Goal: Task Accomplishment & Management: Manage account settings

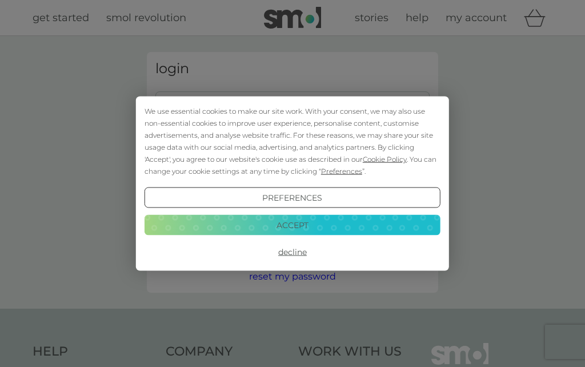
click at [176, 110] on div "We use essential cookies to make our site work. With your consent, we may also …" at bounding box center [293, 141] width 296 height 72
click at [210, 197] on button "Preferences" at bounding box center [293, 198] width 296 height 21
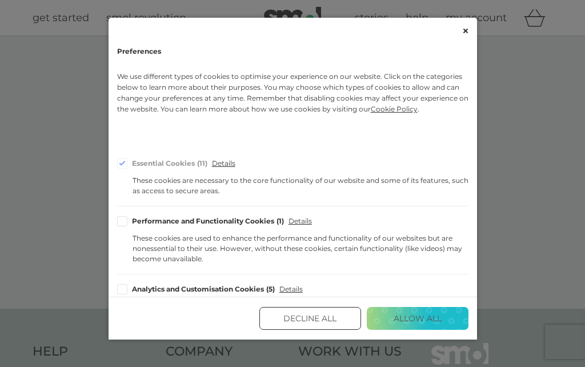
click at [465, 37] on div "Cookie Consent Preferences" at bounding box center [293, 31] width 369 height 26
click at [467, 33] on button "Close" at bounding box center [466, 30] width 6 height 9
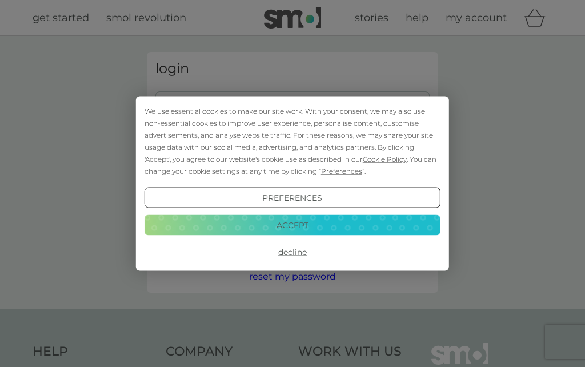
click at [244, 228] on button "Accept" at bounding box center [293, 224] width 296 height 21
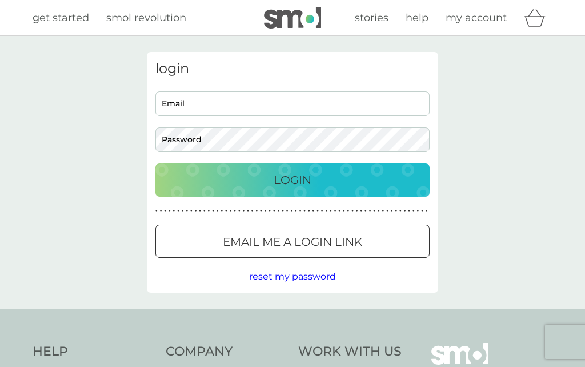
click at [169, 109] on input "Email" at bounding box center [293, 103] width 274 height 25
click at [199, 107] on input "Email" at bounding box center [293, 103] width 274 height 25
click at [249, 105] on input "Email" at bounding box center [293, 103] width 274 height 25
type input "michelleafoster101@gmail.com"
click at [293, 180] on button "Login" at bounding box center [293, 180] width 274 height 33
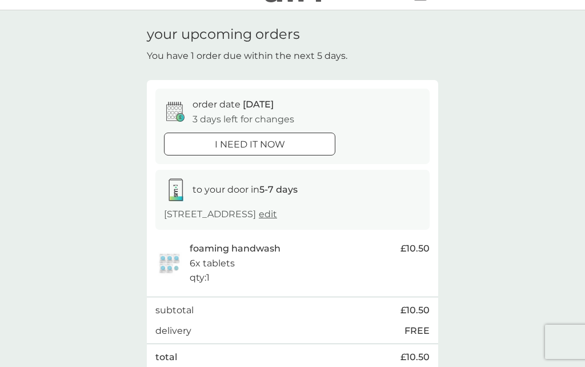
scroll to position [72, 0]
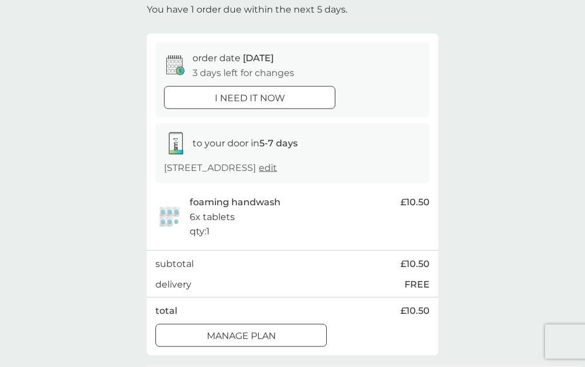
click at [242, 336] on div at bounding box center [241, 334] width 3 height 3
